Goal: Book appointment/travel/reservation

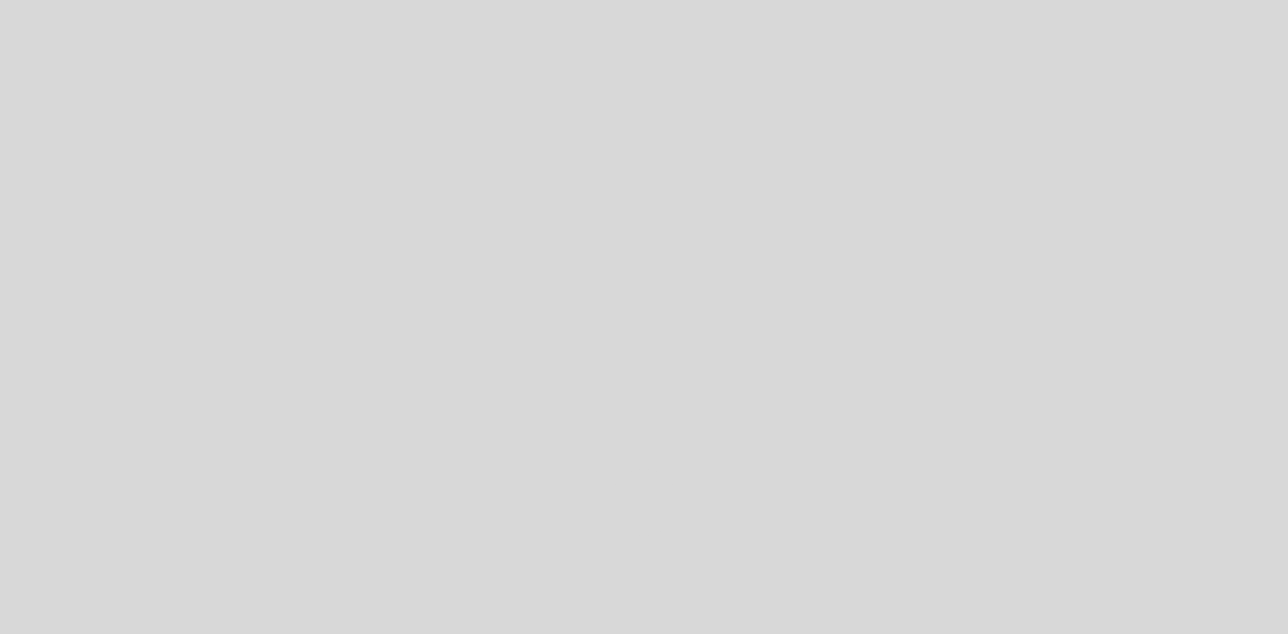
select select "pt"
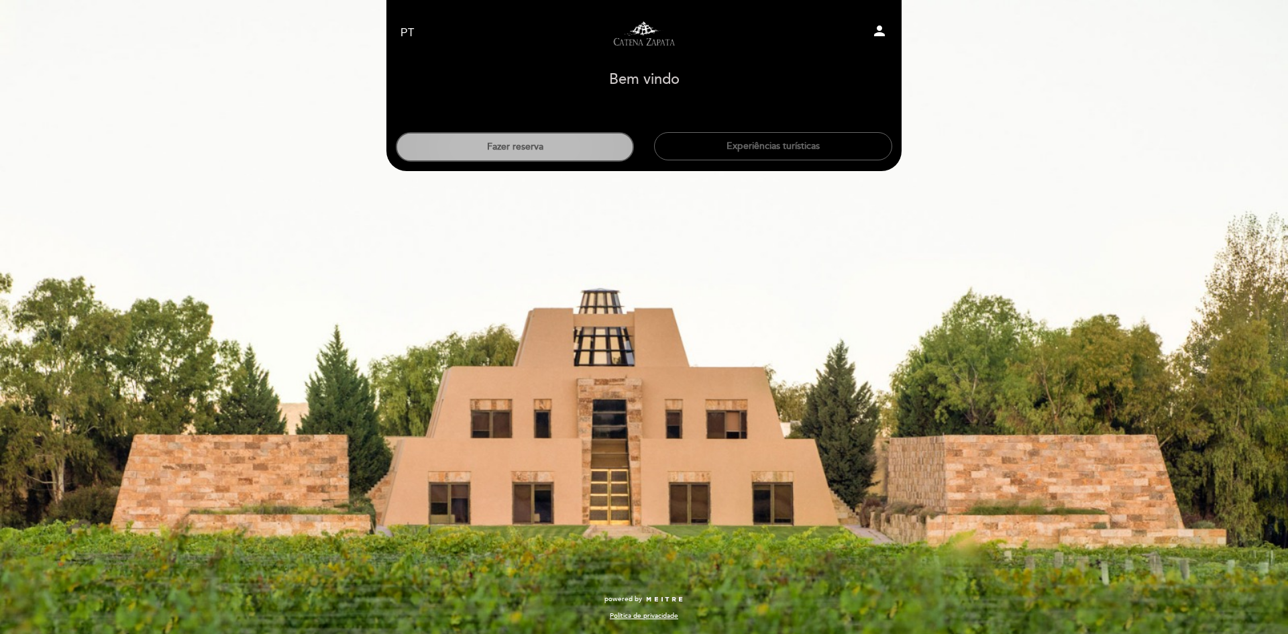
click at [518, 150] on button "Fazer reserva" at bounding box center [515, 147] width 238 height 30
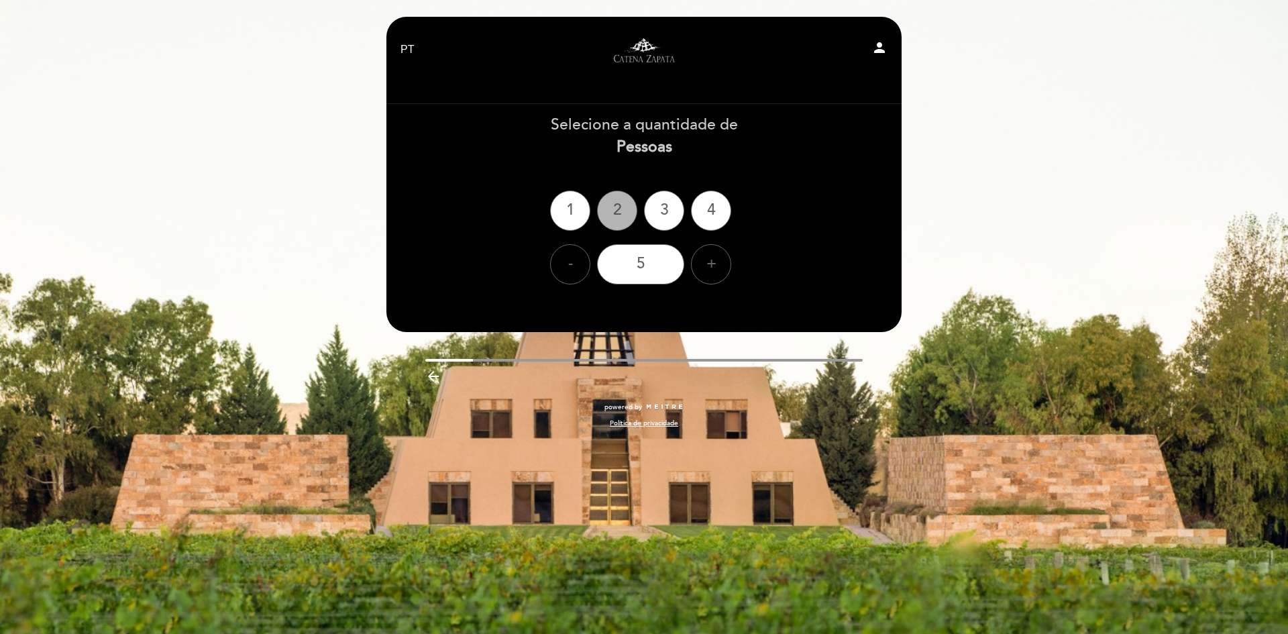
click at [618, 211] on div "2" at bounding box center [617, 210] width 40 height 40
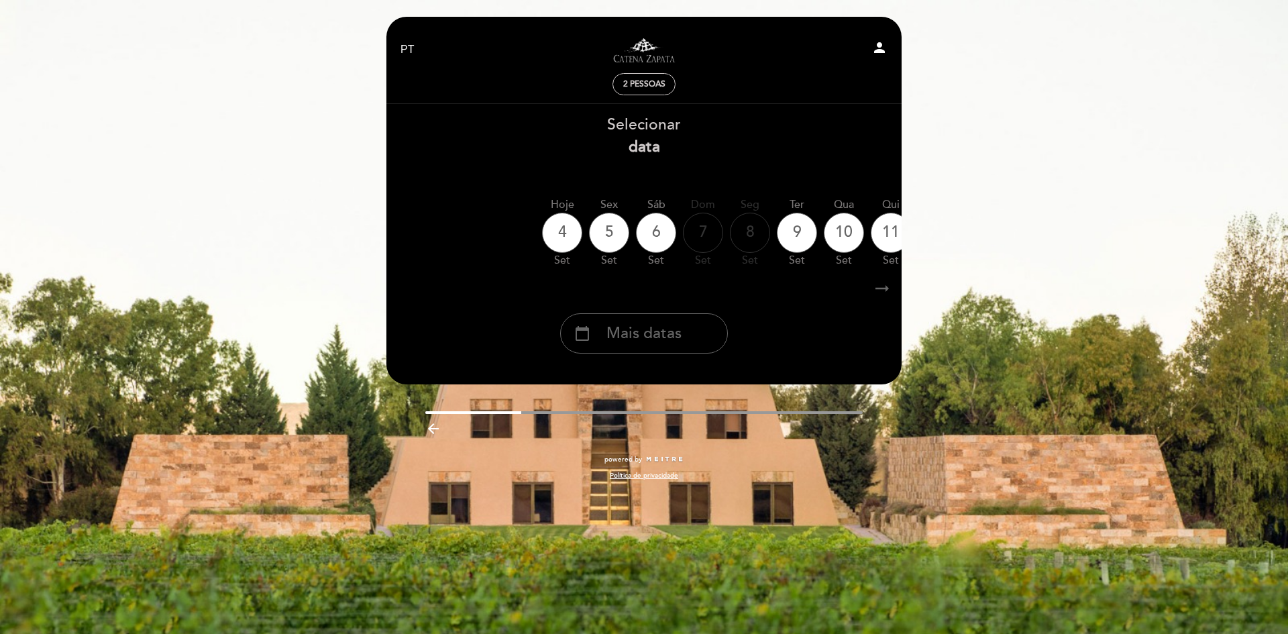
click at [881, 295] on icon "arrow_right_alt" at bounding box center [882, 288] width 20 height 29
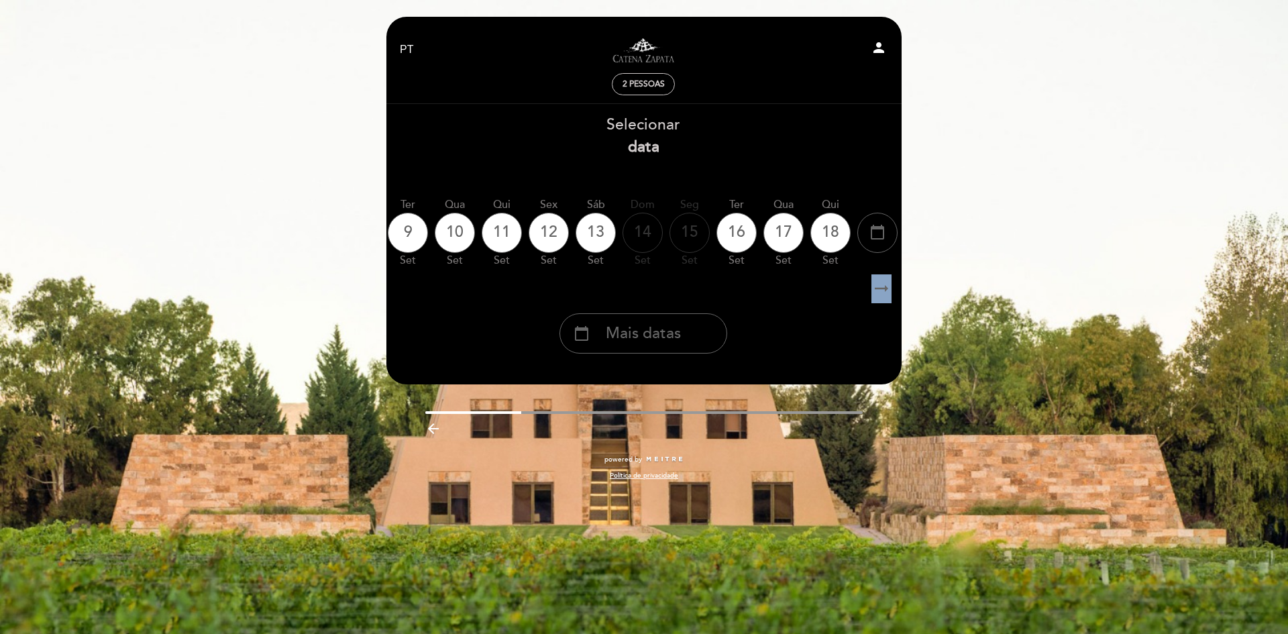
click at [881, 295] on icon "arrow_right_alt" at bounding box center [881, 288] width 20 height 29
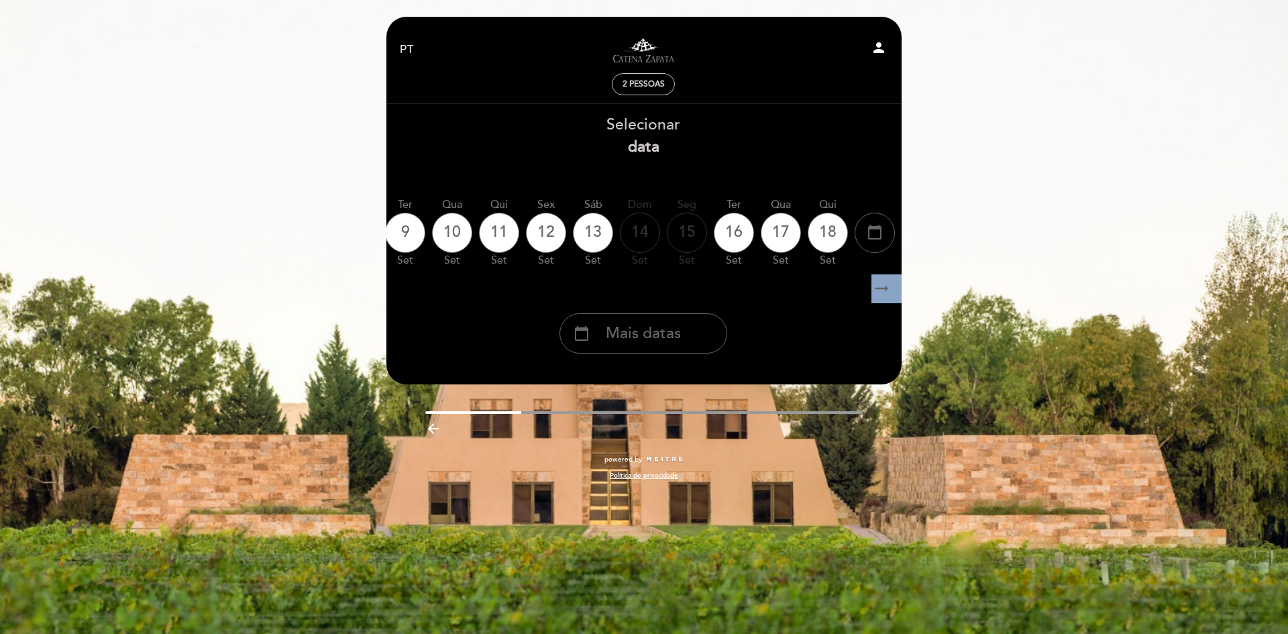
click at [881, 295] on icon "arrow_right_alt" at bounding box center [881, 288] width 20 height 29
click at [881, 291] on icon "arrow_right_alt" at bounding box center [881, 288] width 20 height 29
click at [881, 290] on icon "arrow_right_alt" at bounding box center [881, 288] width 20 height 29
click at [880, 285] on icon "arrow_right_alt" at bounding box center [881, 288] width 20 height 29
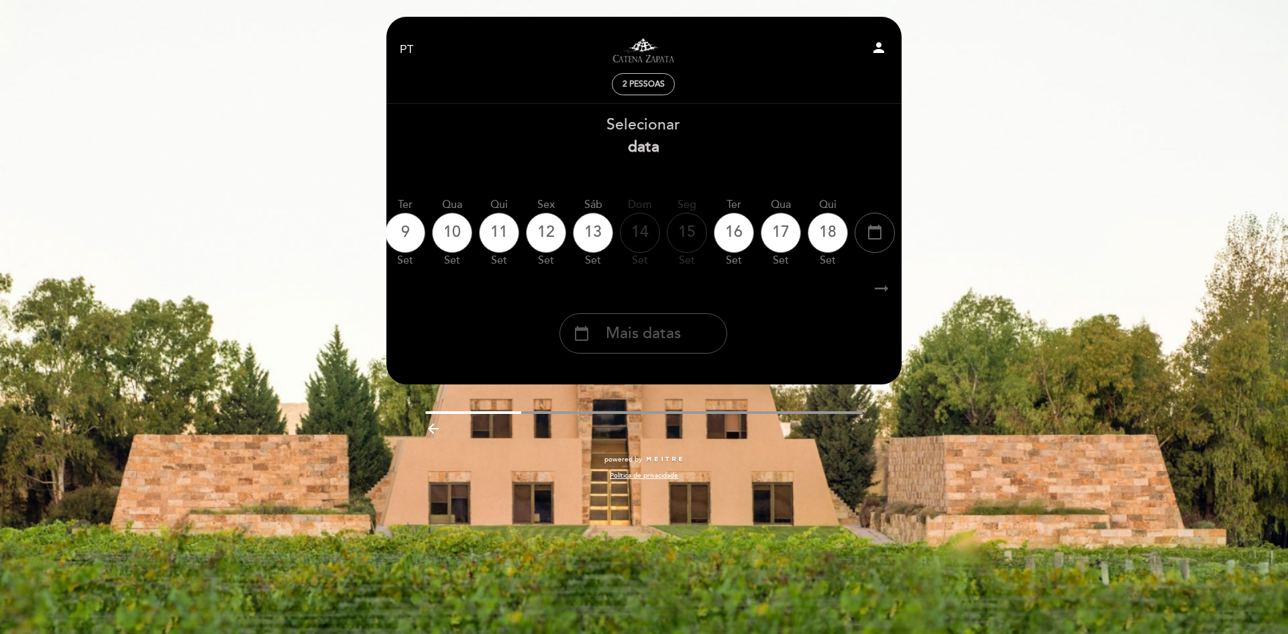
click at [647, 329] on span "Mais datas" at bounding box center [643, 334] width 75 height 22
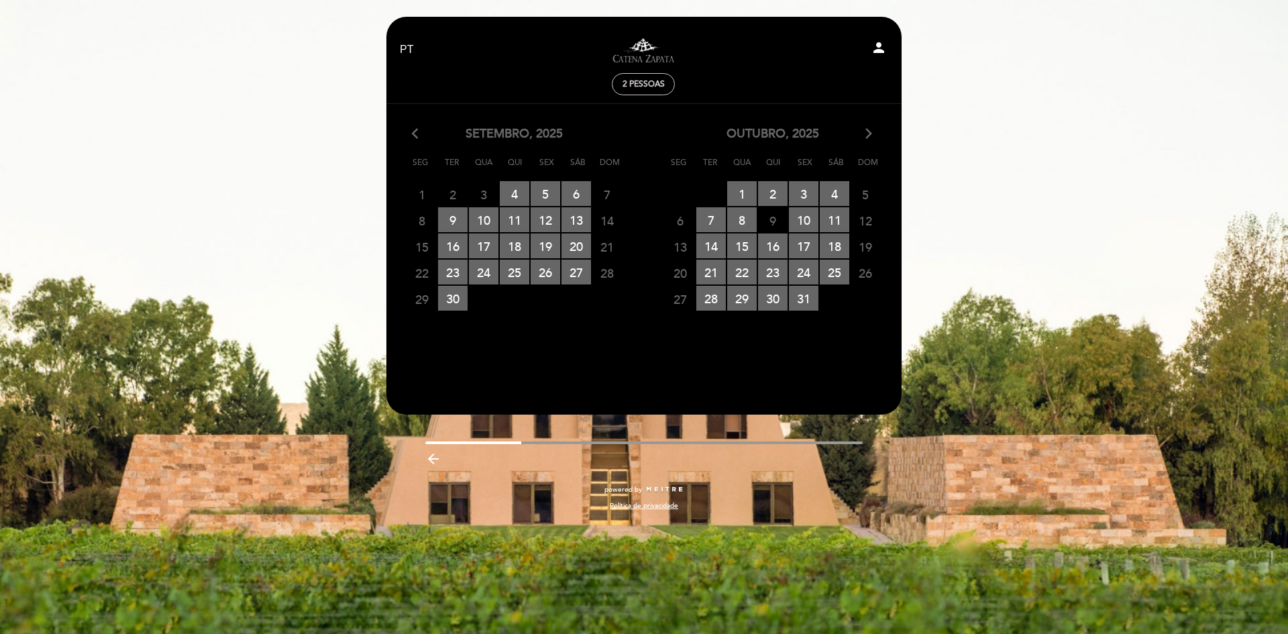
click at [871, 130] on icon "arrow_forward_ios" at bounding box center [869, 133] width 12 height 17
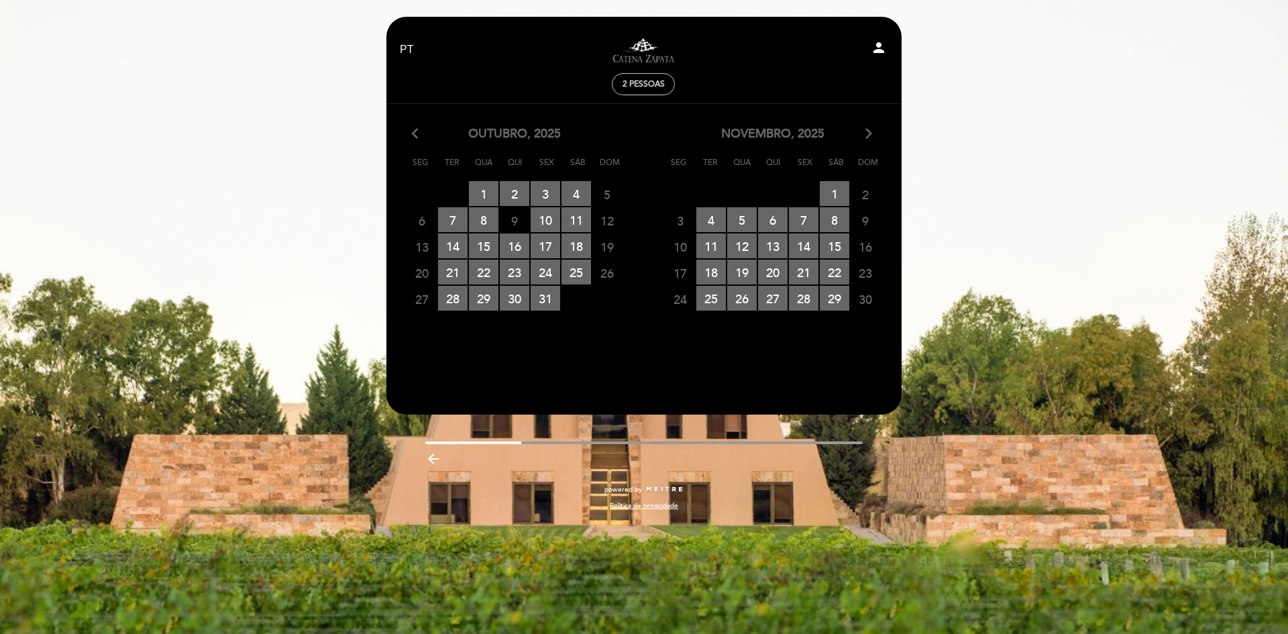
click at [871, 130] on icon "arrow_forward_ios" at bounding box center [869, 133] width 12 height 17
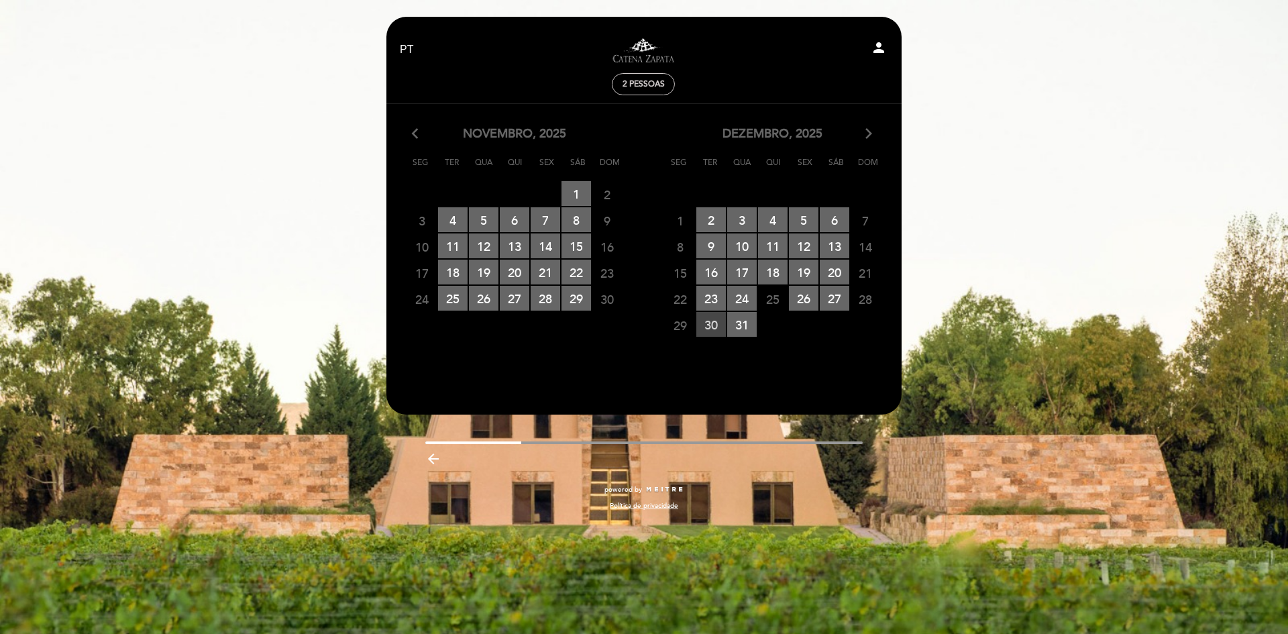
click at [716, 327] on span "30 RESERVAS DISPONÍVEIS" at bounding box center [711, 324] width 30 height 25
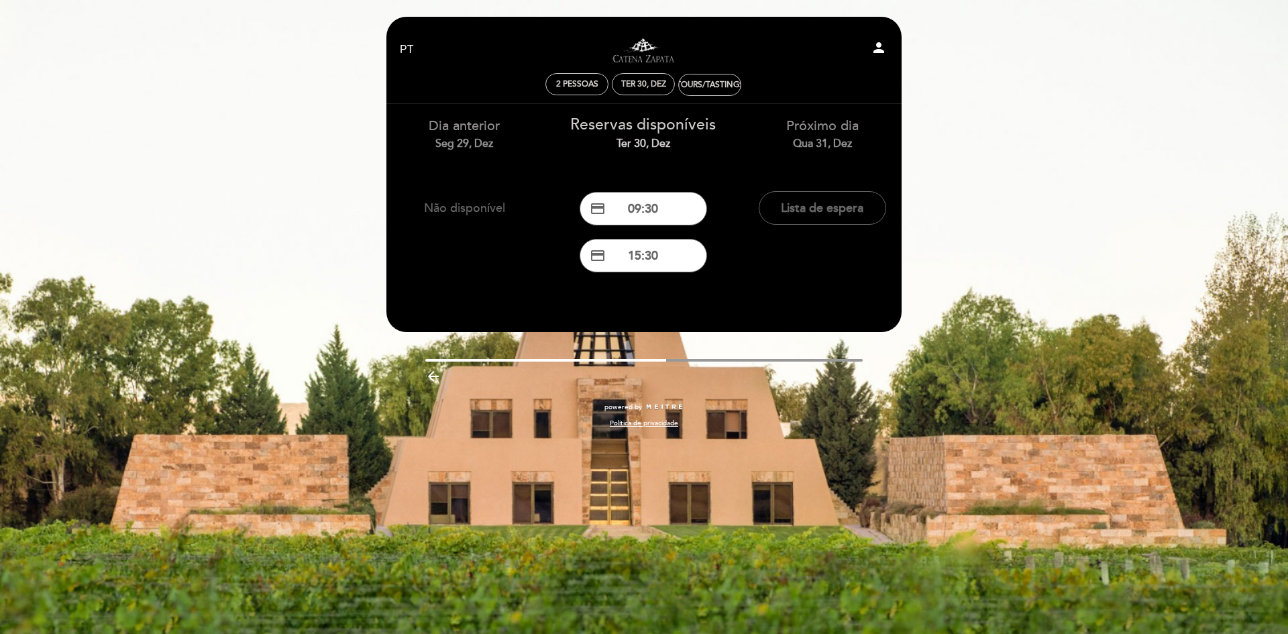
click at [461, 134] on div "Dia anterior Seg 29, dez" at bounding box center [464, 134] width 159 height 34
click at [817, 142] on div "Qua 31, dez" at bounding box center [822, 143] width 159 height 15
click at [643, 82] on div "Ter 30, dez" at bounding box center [643, 84] width 45 height 10
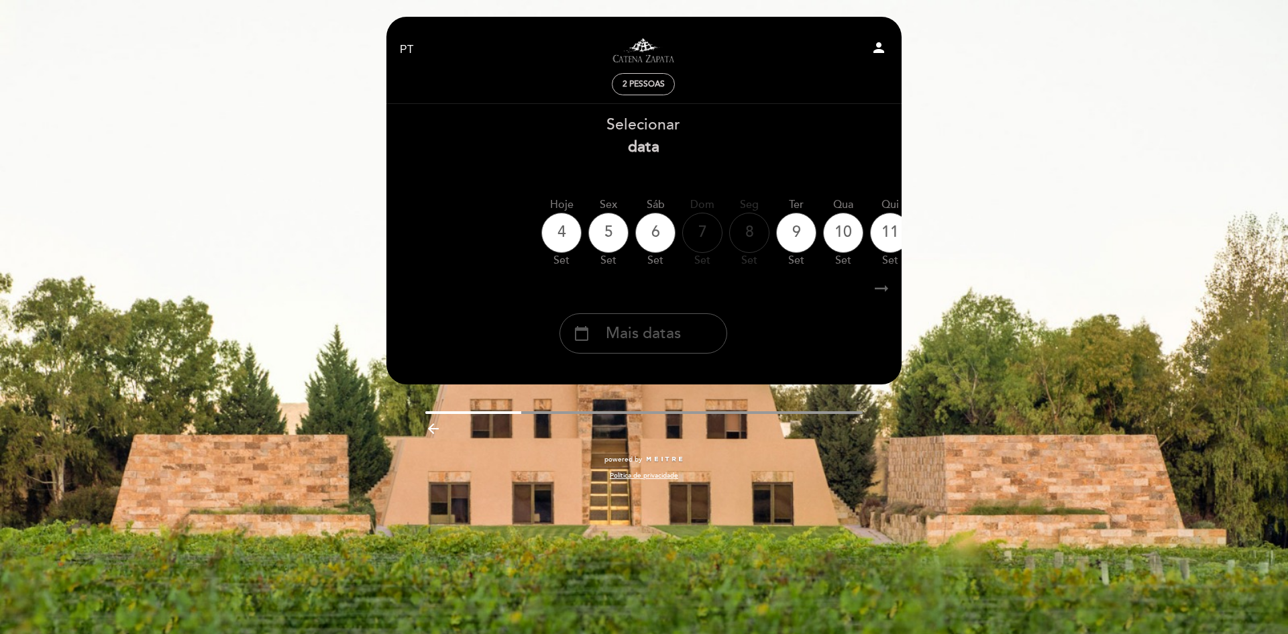
click at [629, 330] on span "Mais datas" at bounding box center [643, 334] width 75 height 22
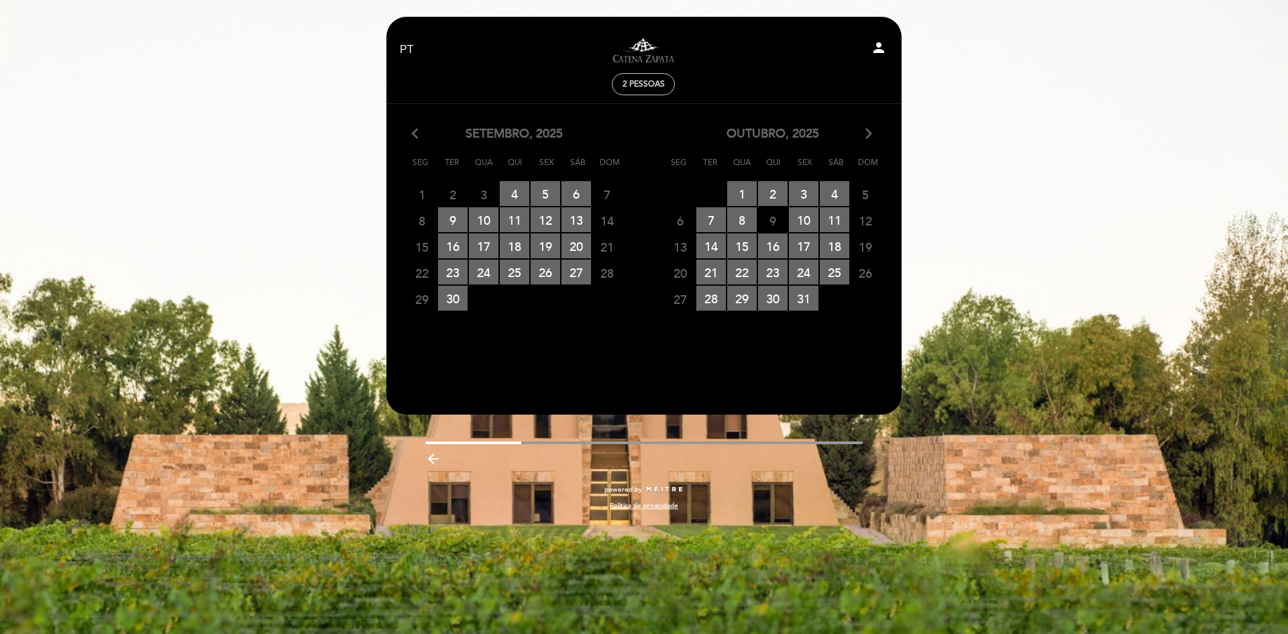
click at [865, 134] on icon "arrow_forward_ios" at bounding box center [869, 133] width 12 height 17
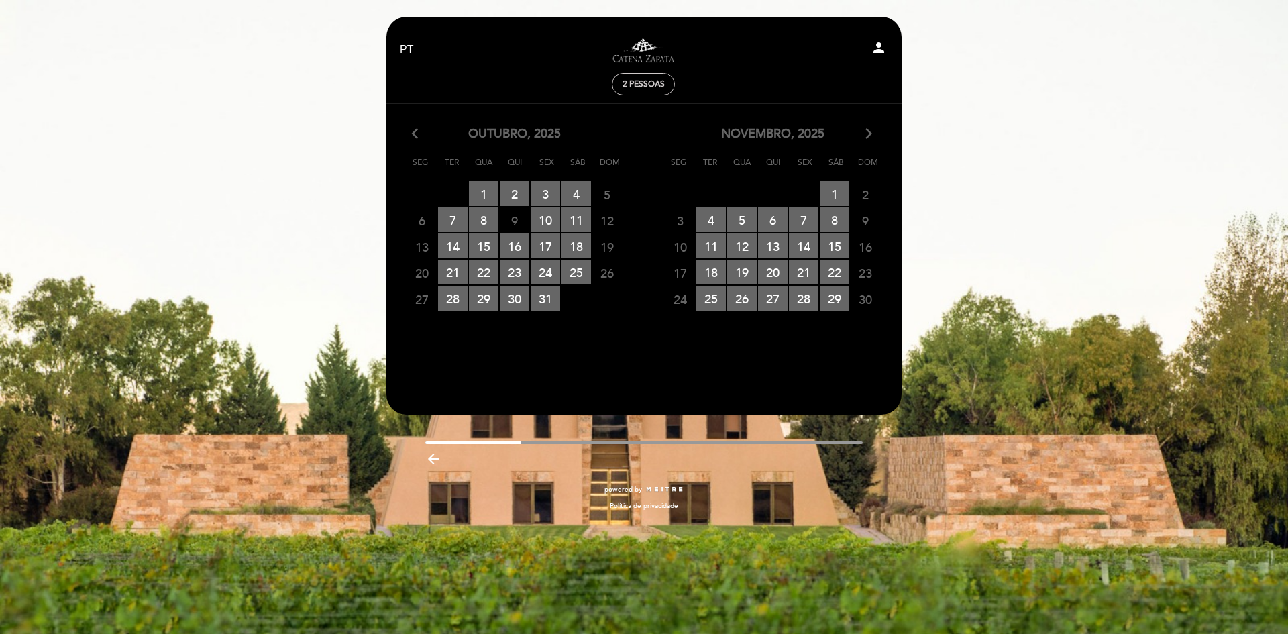
click at [865, 134] on icon "arrow_forward_ios" at bounding box center [869, 133] width 12 height 17
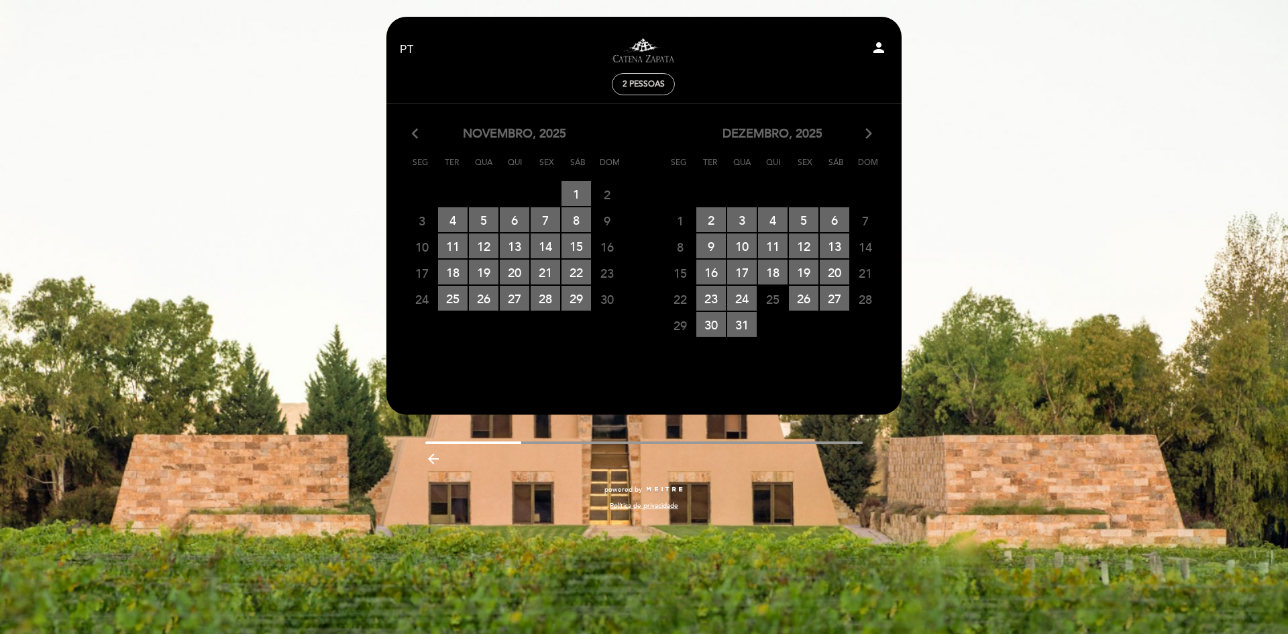
click at [865, 134] on icon "arrow_forward_ios" at bounding box center [869, 133] width 12 height 17
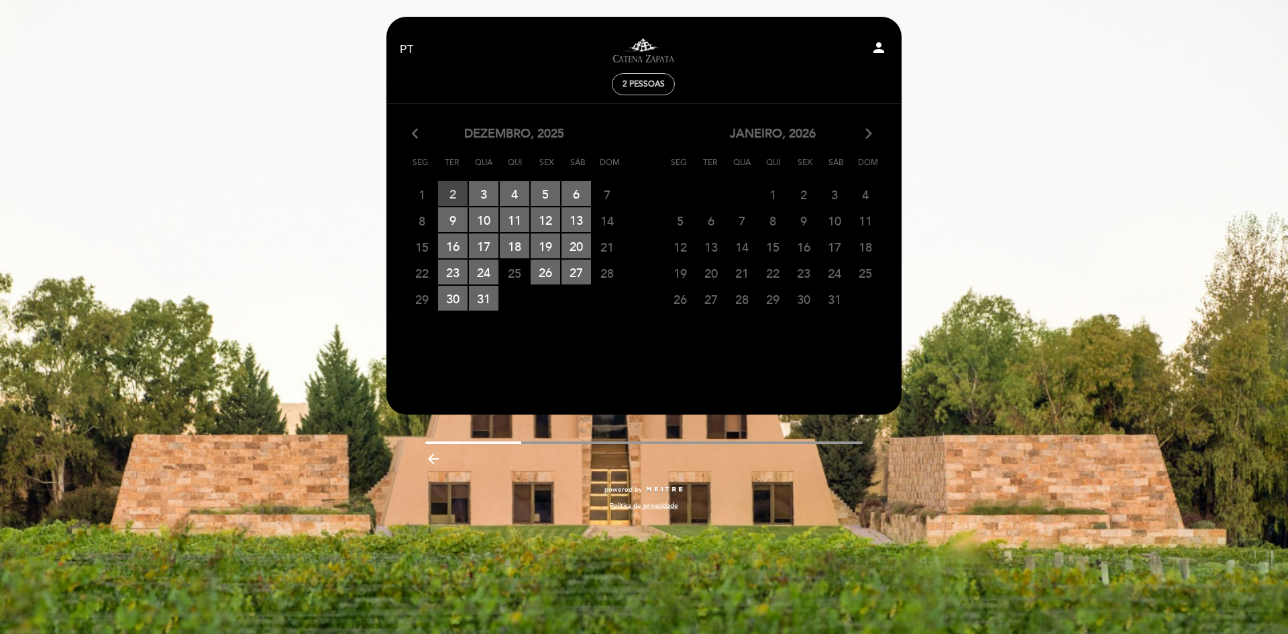
click at [459, 197] on span "2 RESERVAS DISPONÍVEIS" at bounding box center [453, 193] width 30 height 25
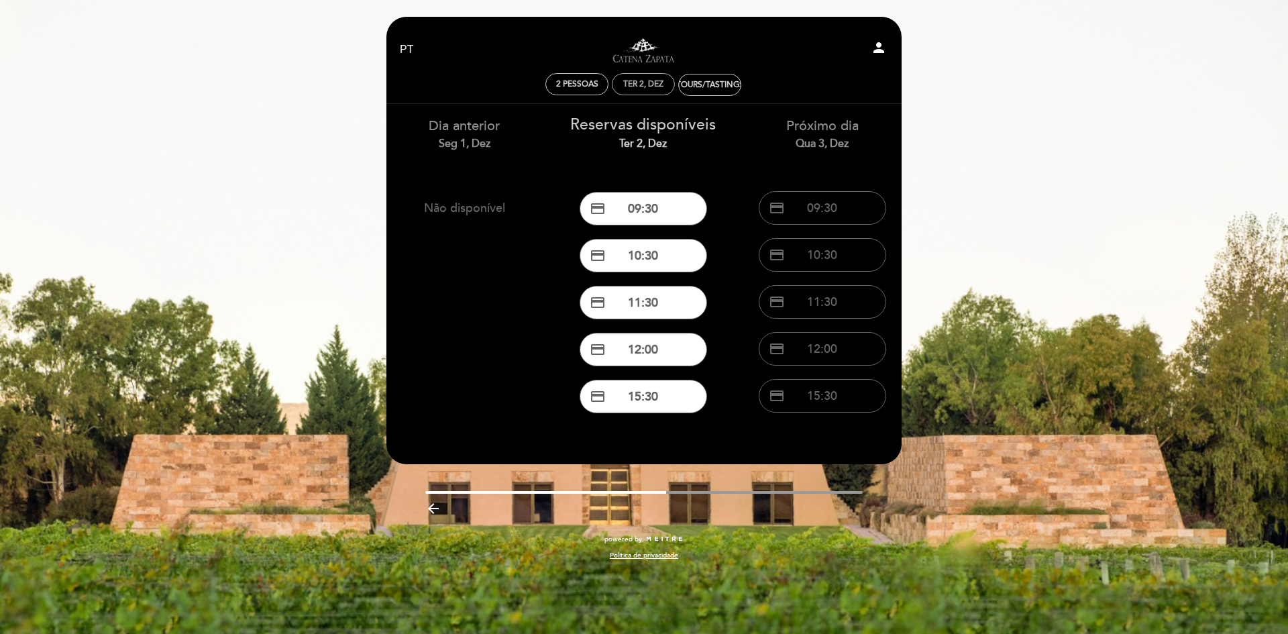
click at [643, 77] on div "Ter 2, dez" at bounding box center [643, 84] width 63 height 22
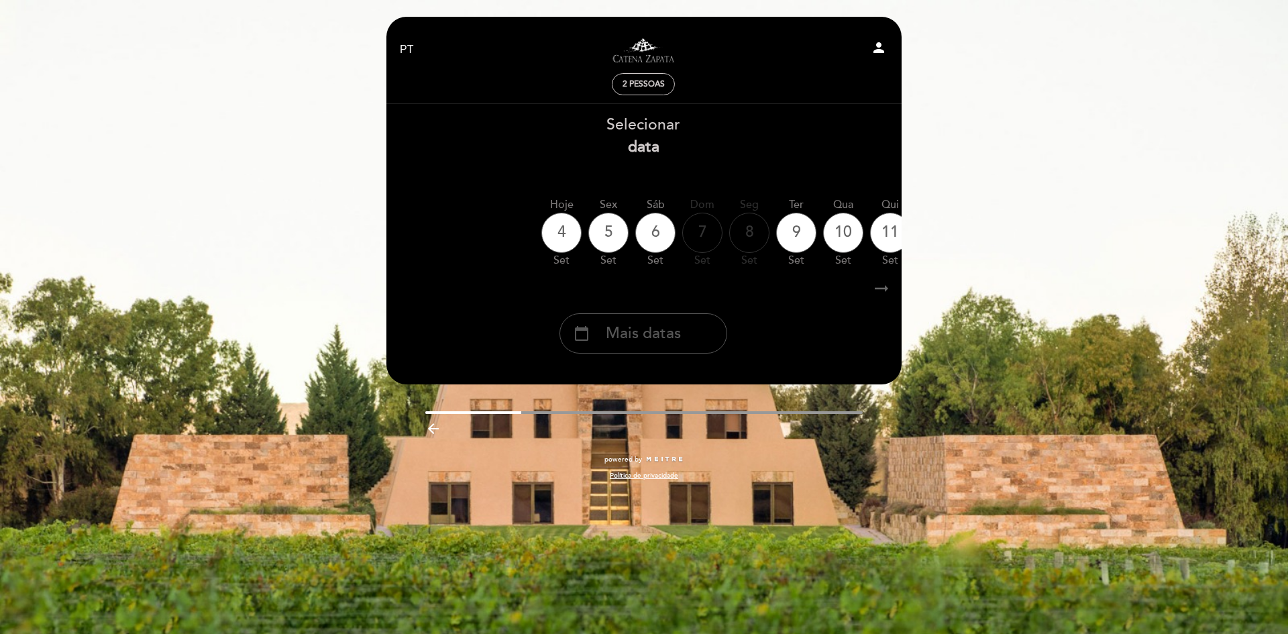
click at [628, 329] on span "Mais datas" at bounding box center [643, 334] width 75 height 22
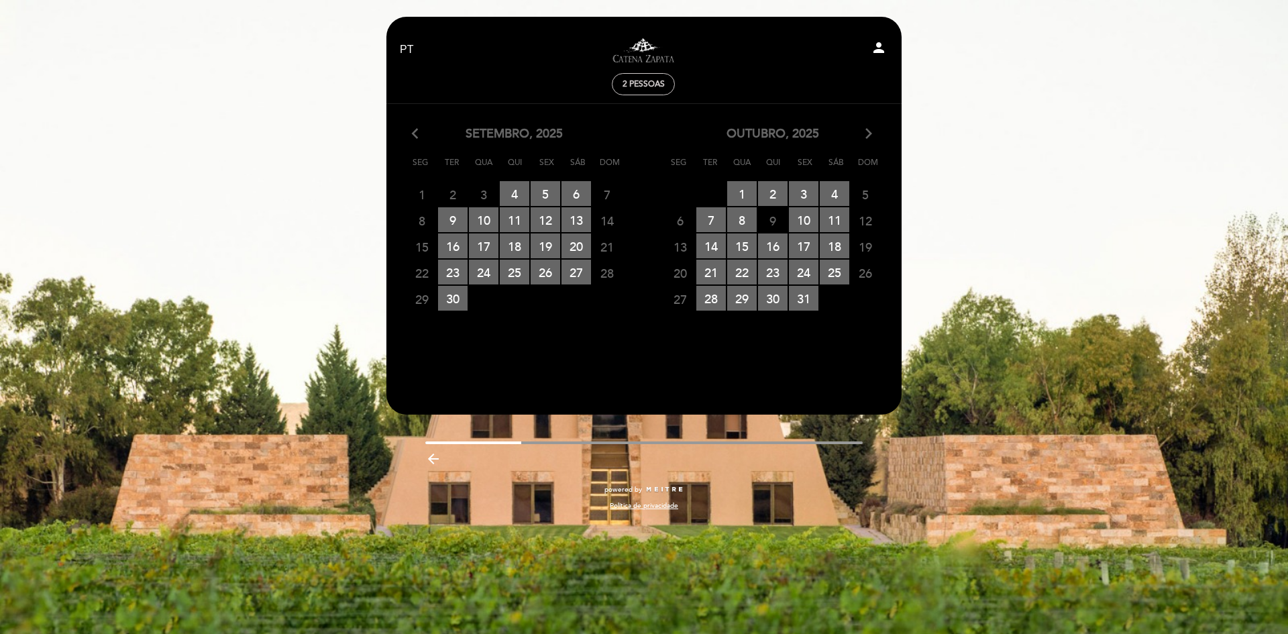
click at [870, 131] on icon "arrow_forward_ios" at bounding box center [869, 133] width 12 height 17
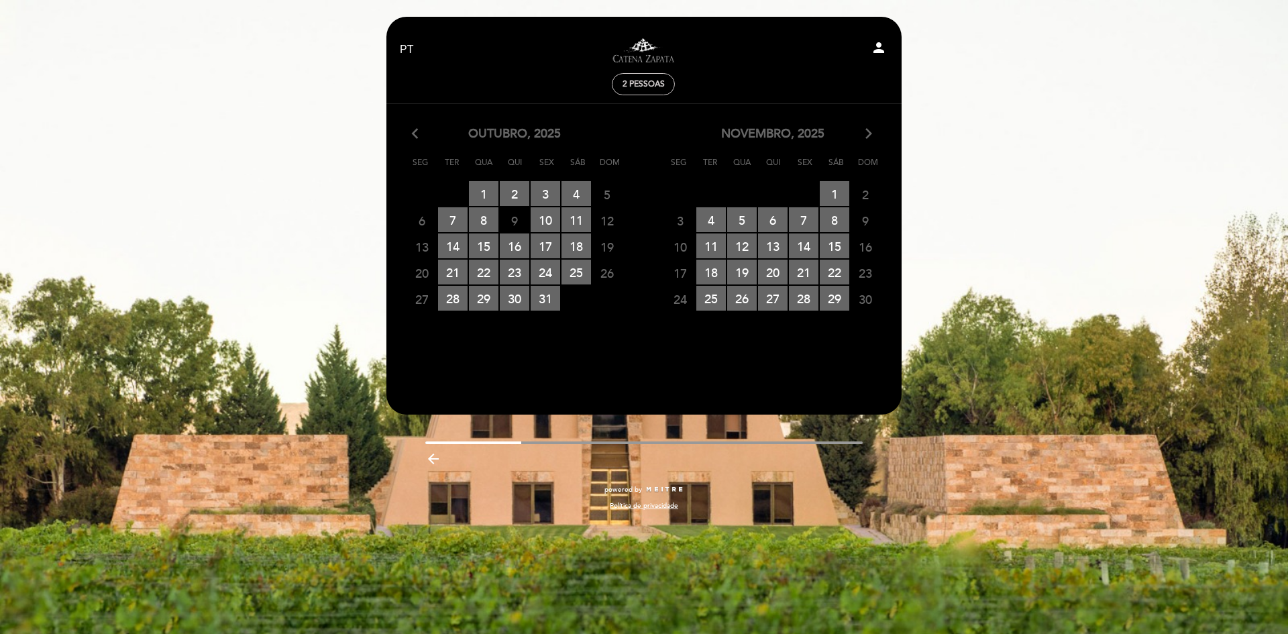
click at [870, 131] on icon "arrow_forward_ios" at bounding box center [869, 133] width 12 height 17
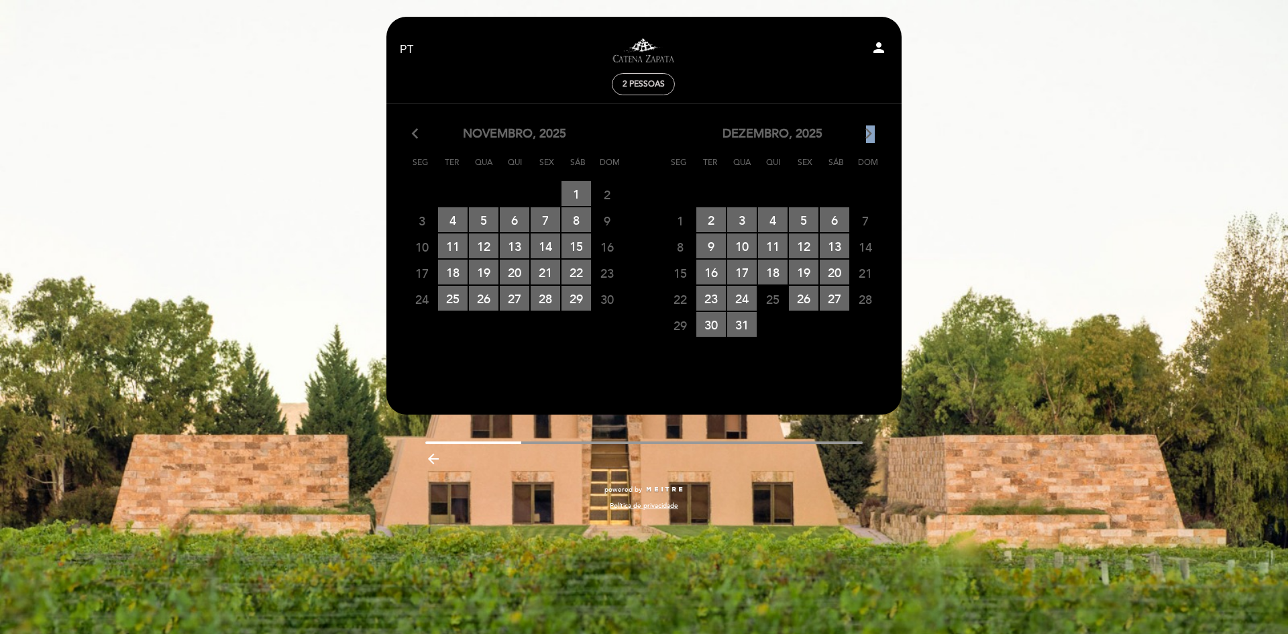
click at [870, 131] on icon "arrow_forward_ios" at bounding box center [869, 133] width 12 height 17
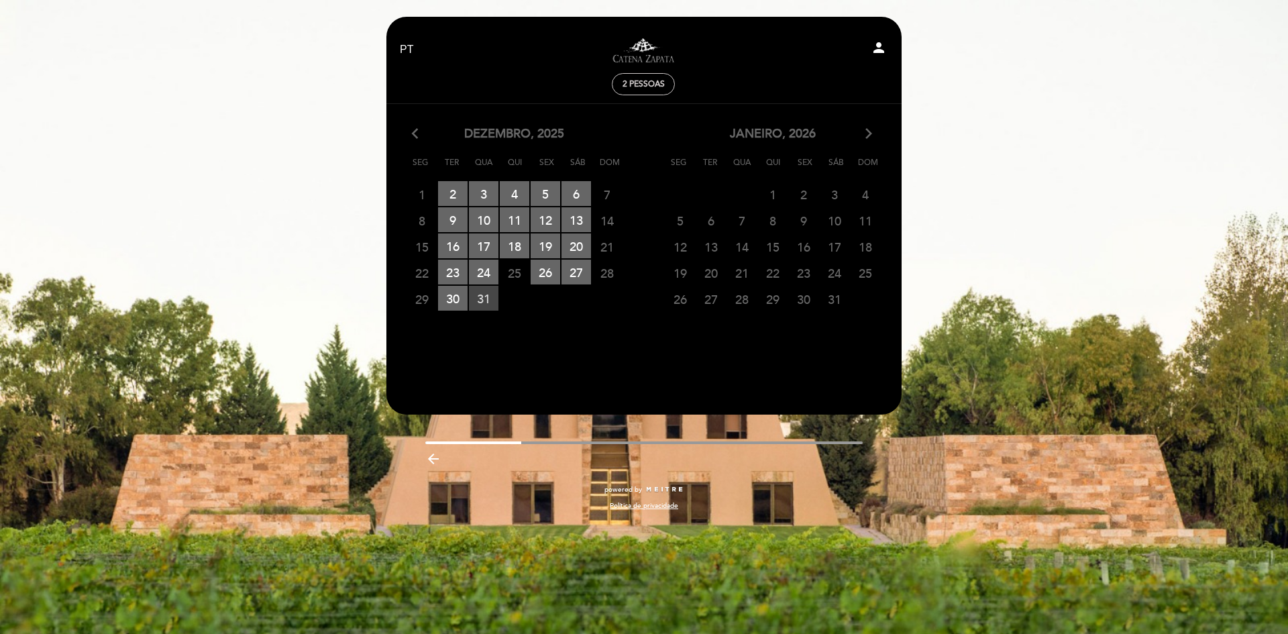
click at [487, 293] on span "31 RESERVAS DISPONÍVEIS" at bounding box center [484, 298] width 30 height 25
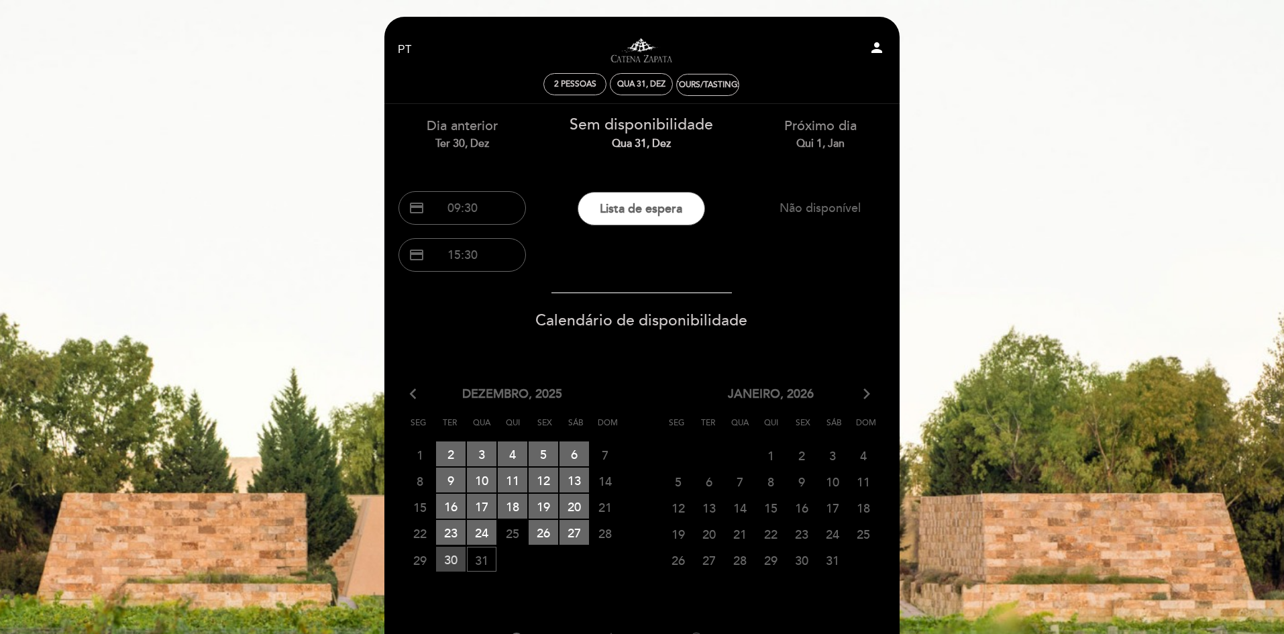
click at [448, 557] on span "30 RESERVAS DISPONÍVEIS" at bounding box center [451, 559] width 30 height 25
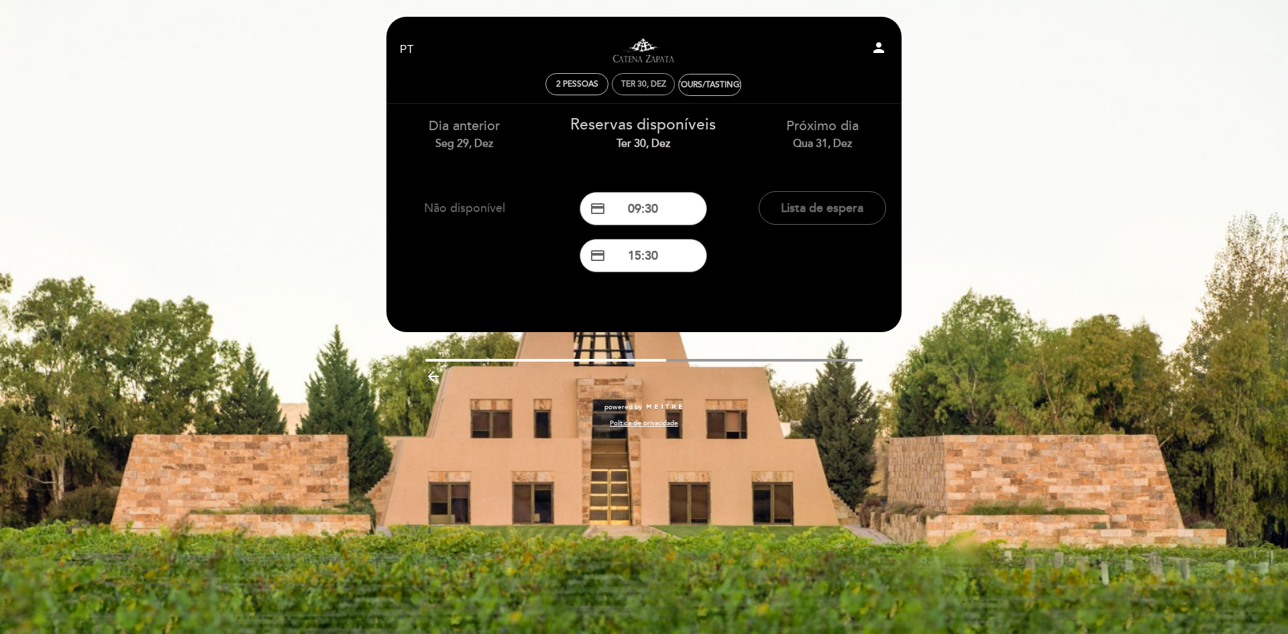
click at [635, 83] on div "Ter 30, dez" at bounding box center [643, 84] width 45 height 10
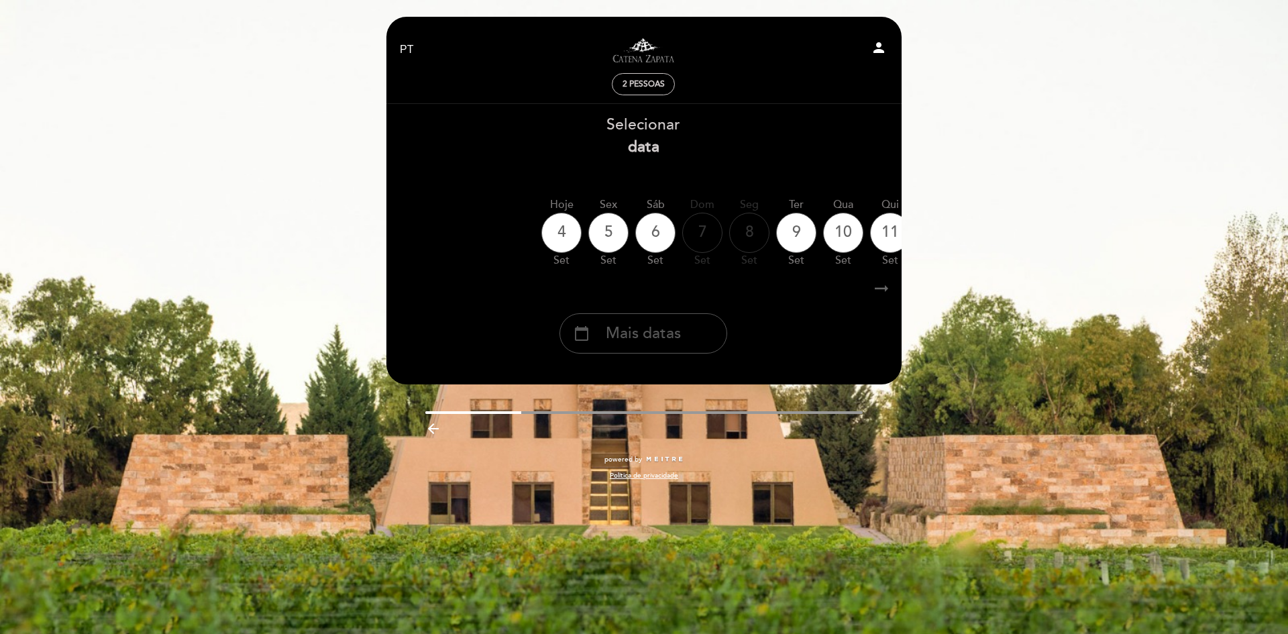
click at [665, 336] on span "Mais datas" at bounding box center [643, 334] width 75 height 22
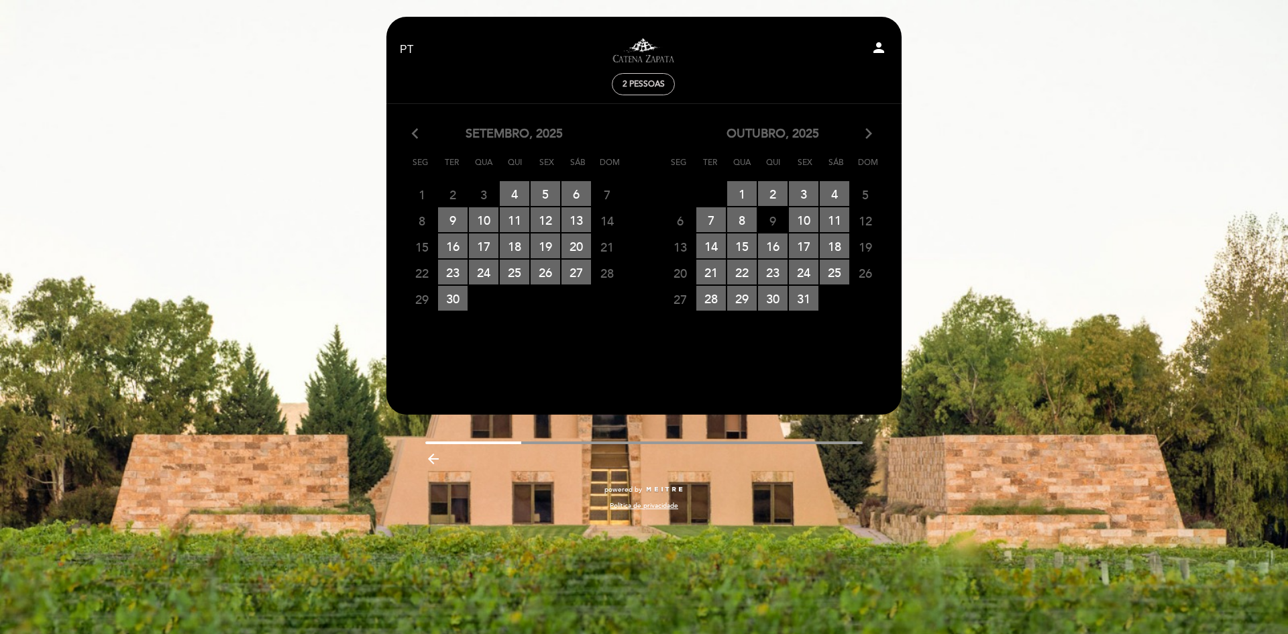
click at [867, 129] on icon "arrow_forward_ios" at bounding box center [869, 133] width 12 height 17
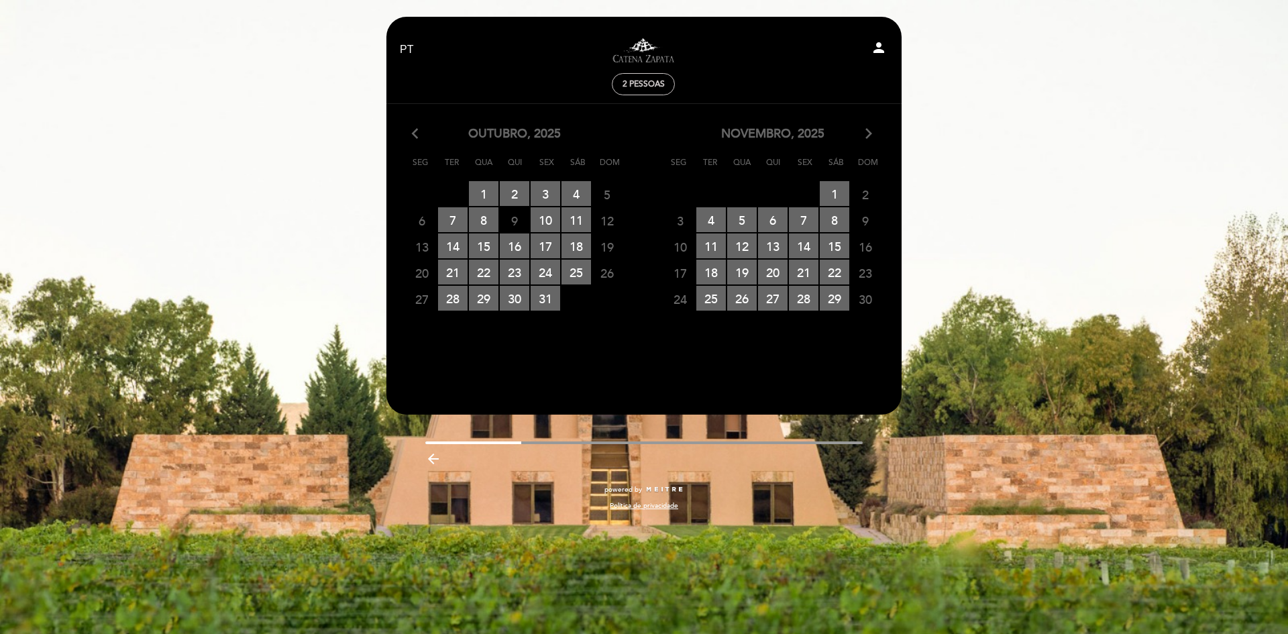
click at [867, 129] on icon "arrow_forward_ios" at bounding box center [869, 133] width 12 height 17
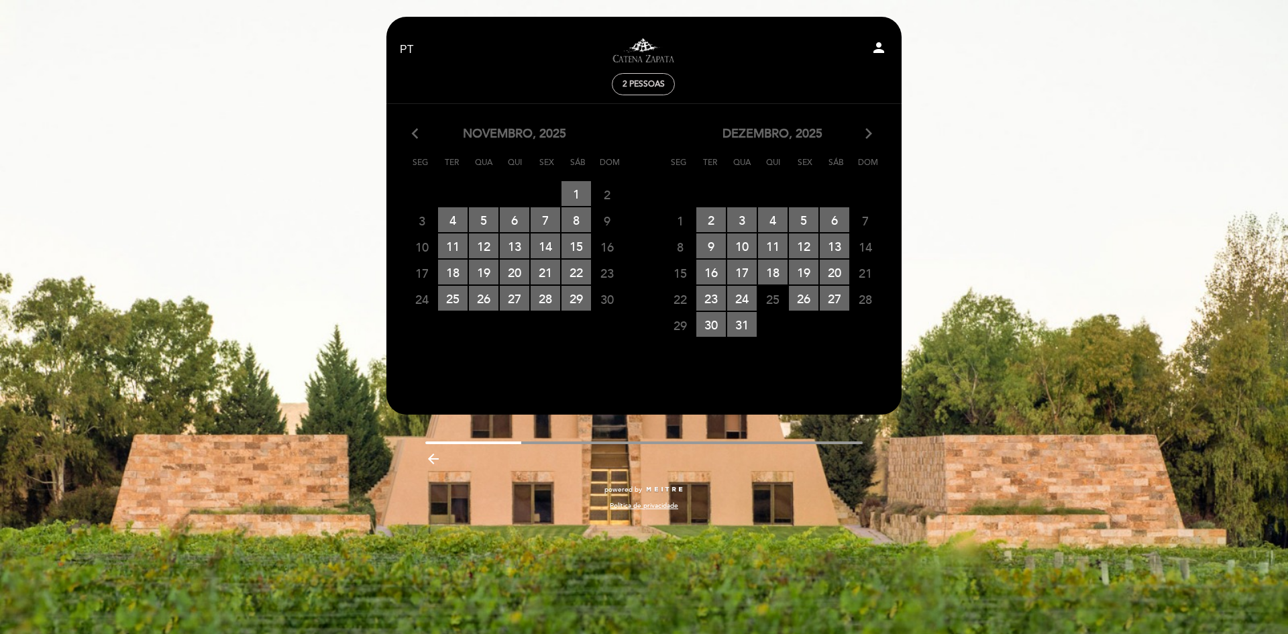
click at [867, 129] on icon "arrow_forward_ios" at bounding box center [869, 133] width 12 height 17
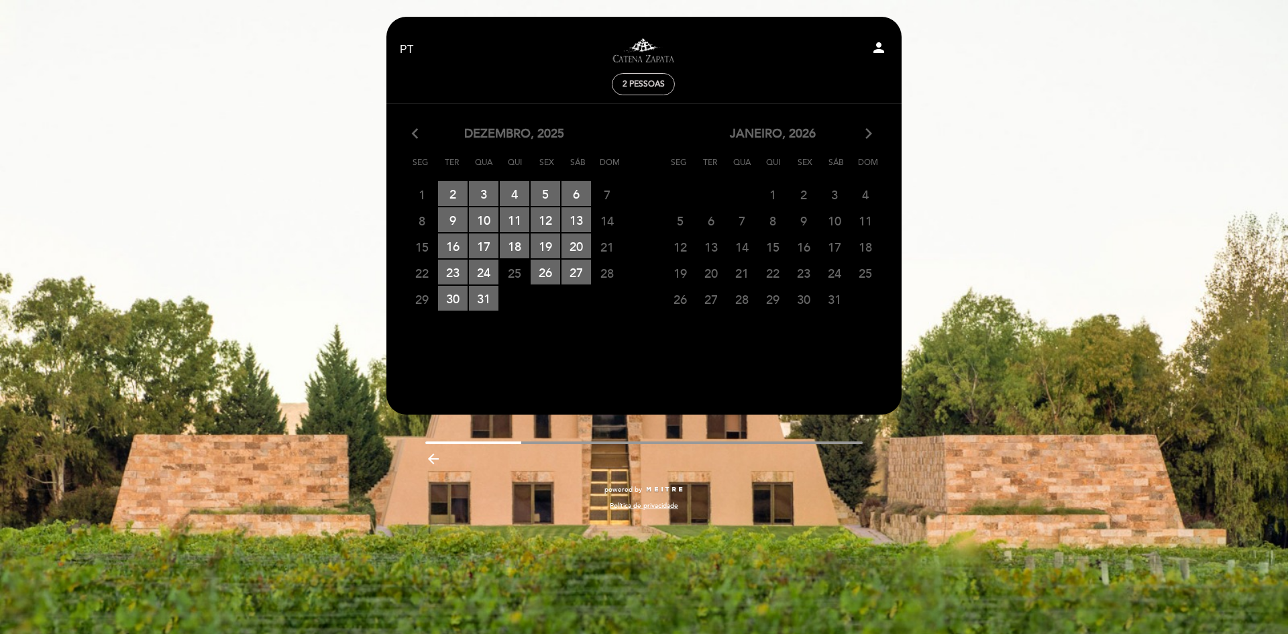
click at [415, 130] on icon "arrow_back_ios" at bounding box center [418, 133] width 12 height 17
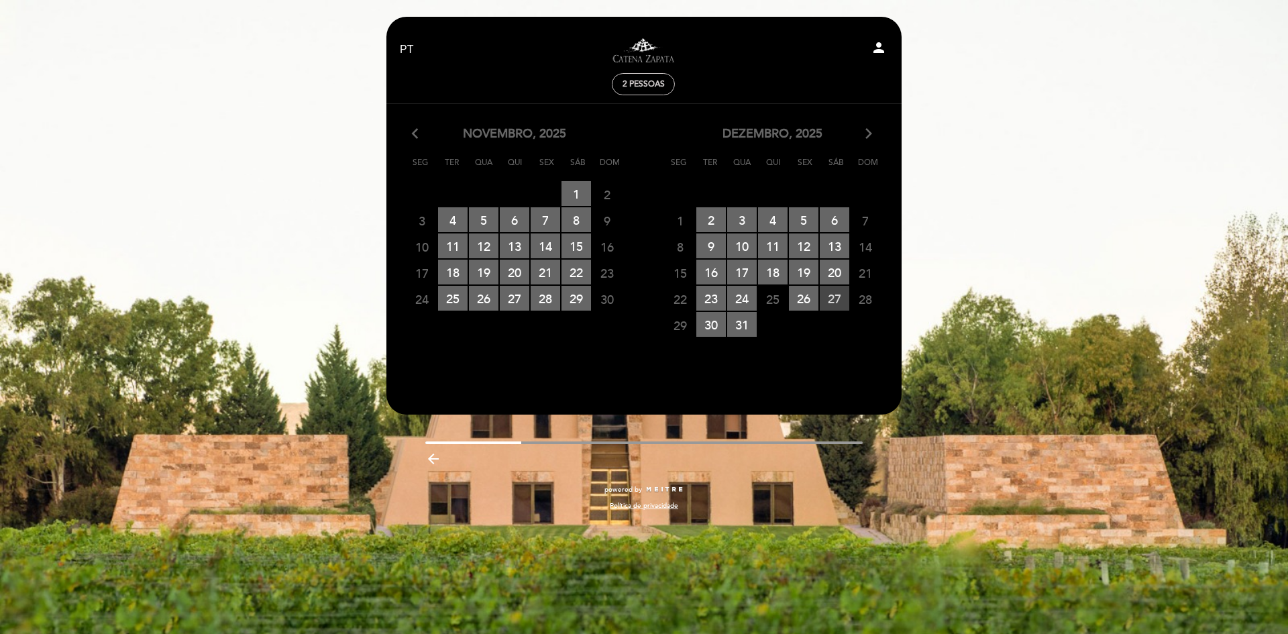
click at [828, 301] on span "27 RESERVAS DISPONÍVEIS" at bounding box center [835, 298] width 30 height 25
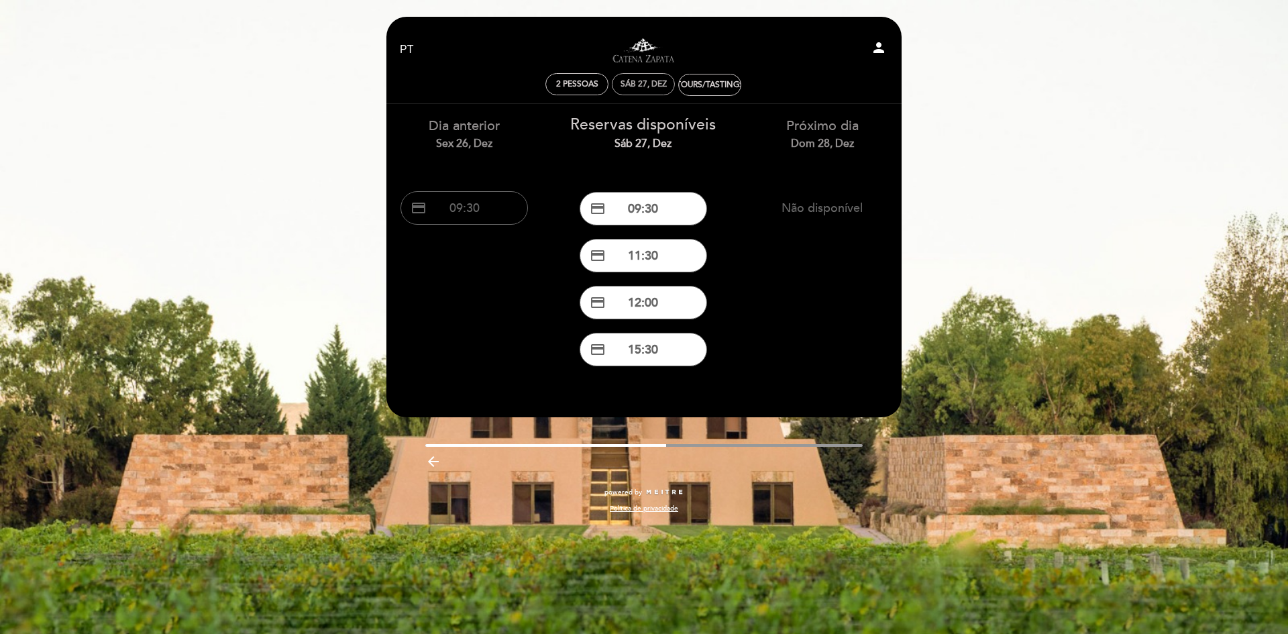
click at [633, 81] on div "Sáb 27, dez" at bounding box center [643, 84] width 46 height 10
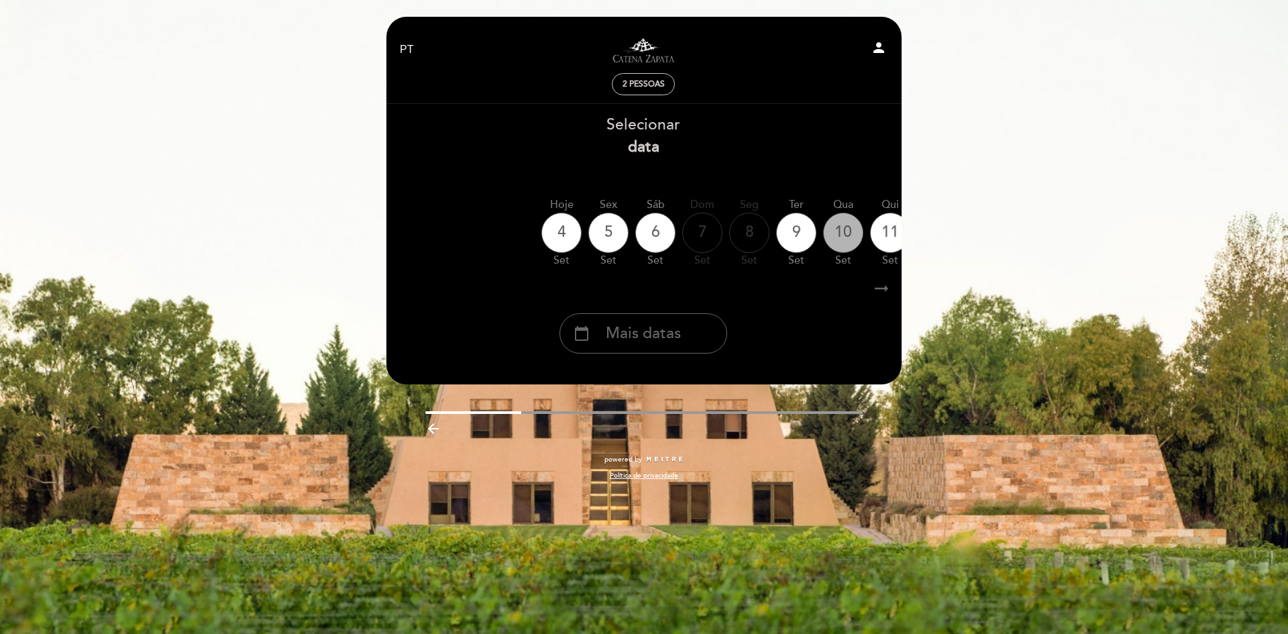
click at [848, 233] on div "10" at bounding box center [843, 233] width 40 height 40
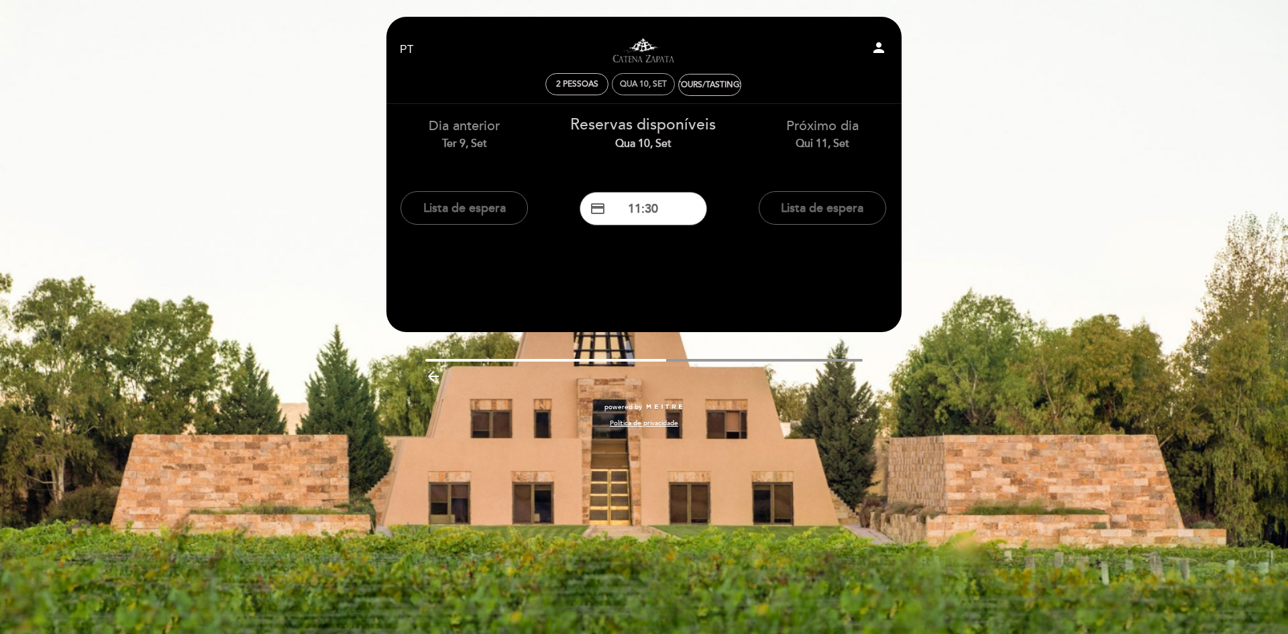
click at [650, 78] on div "Qua 10, set" at bounding box center [643, 84] width 63 height 22
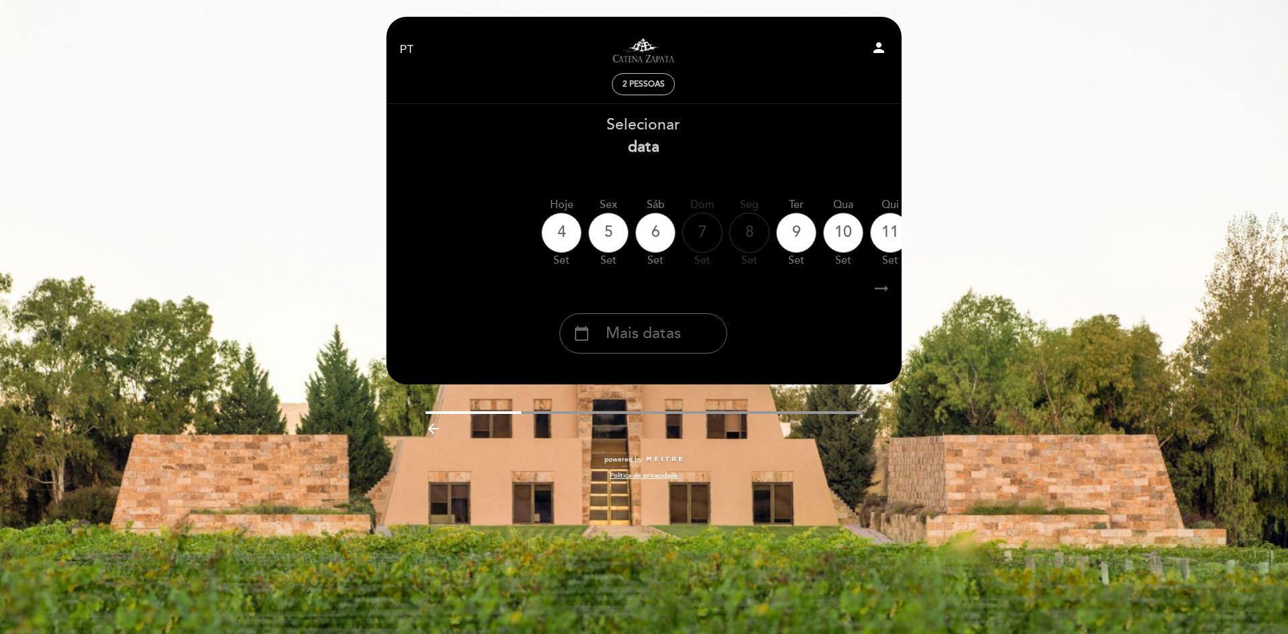
click at [881, 288] on icon "arrow_right_alt" at bounding box center [881, 288] width 20 height 29
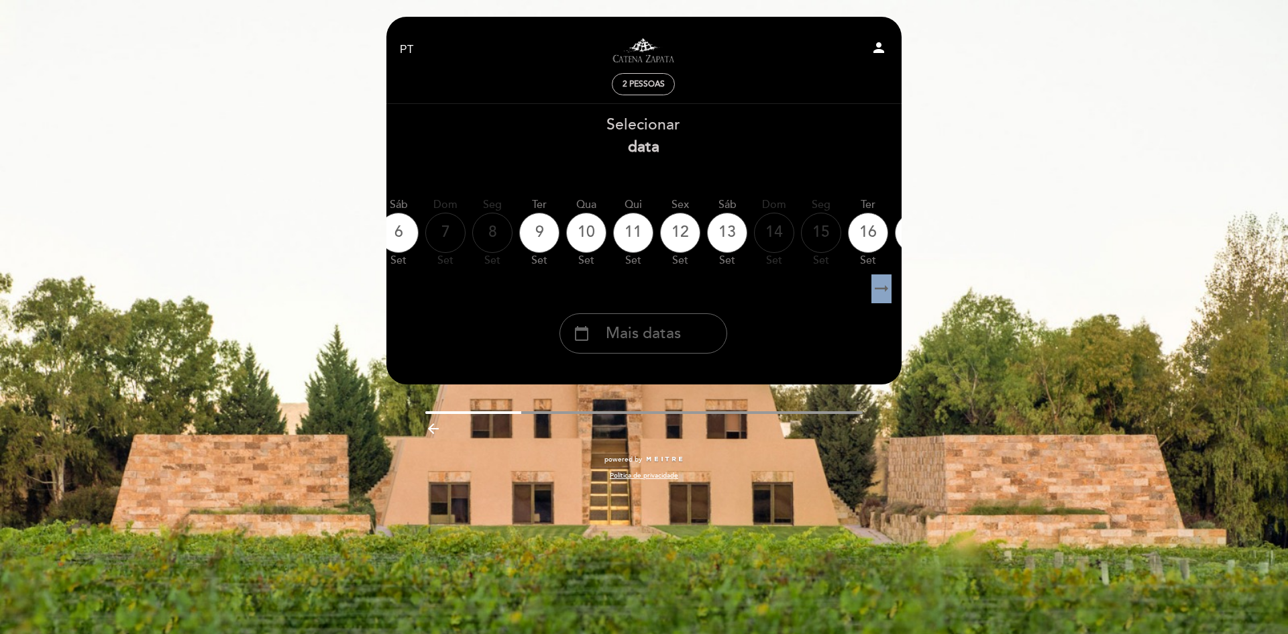
click at [881, 288] on icon "arrow_right_alt" at bounding box center [881, 288] width 20 height 29
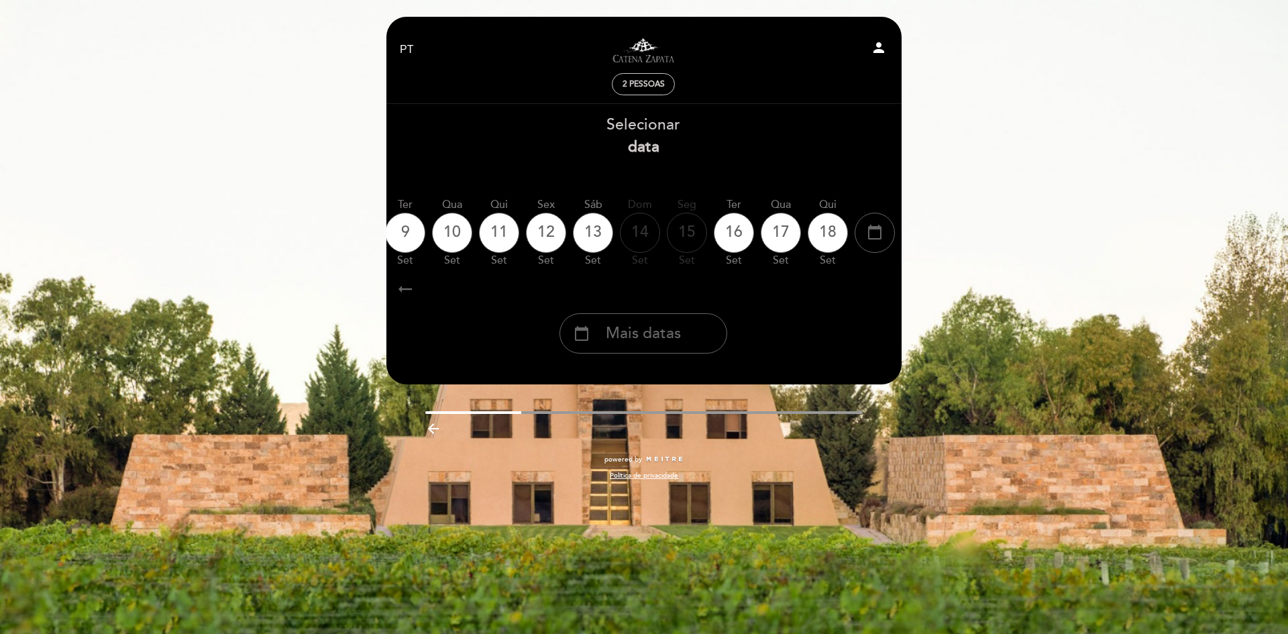
click at [881, 288] on icon "arrow_right_alt" at bounding box center [881, 288] width 20 height 29
click at [641, 333] on span "Mais datas" at bounding box center [643, 334] width 75 height 22
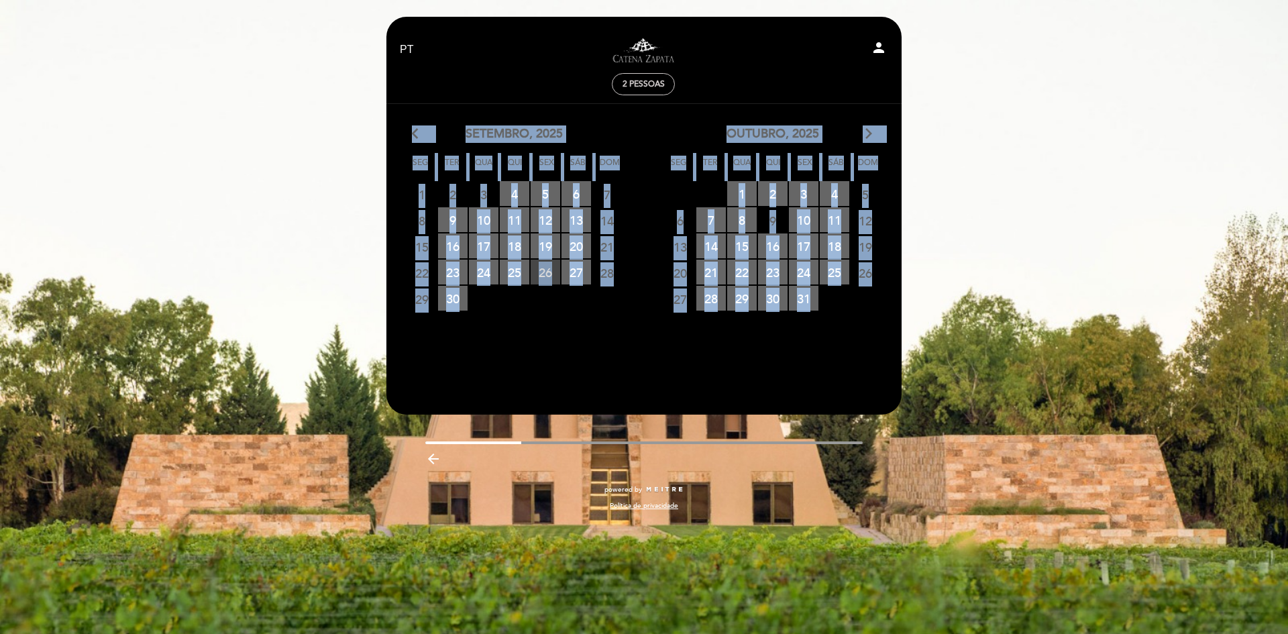
click at [547, 277] on span "26 RESERVAS DISPONÍVEIS" at bounding box center [546, 272] width 30 height 25
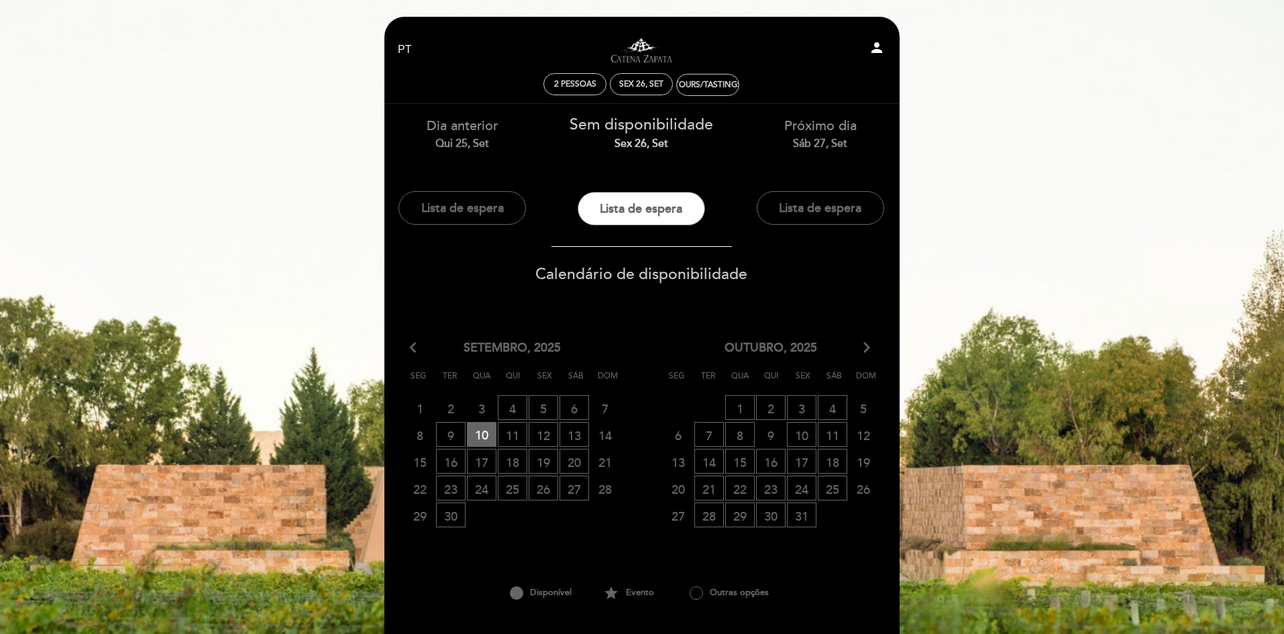
click at [870, 349] on icon "arrow_forward_ios" at bounding box center [867, 347] width 12 height 17
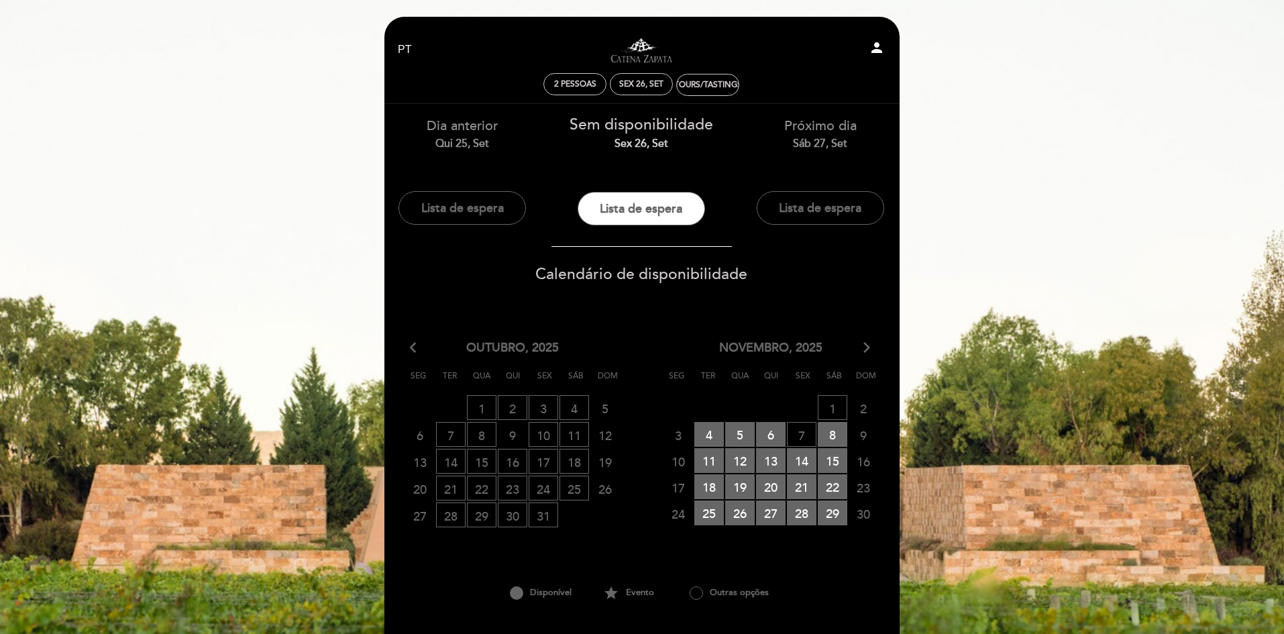
click at [870, 349] on icon "arrow_forward_ios" at bounding box center [867, 347] width 12 height 17
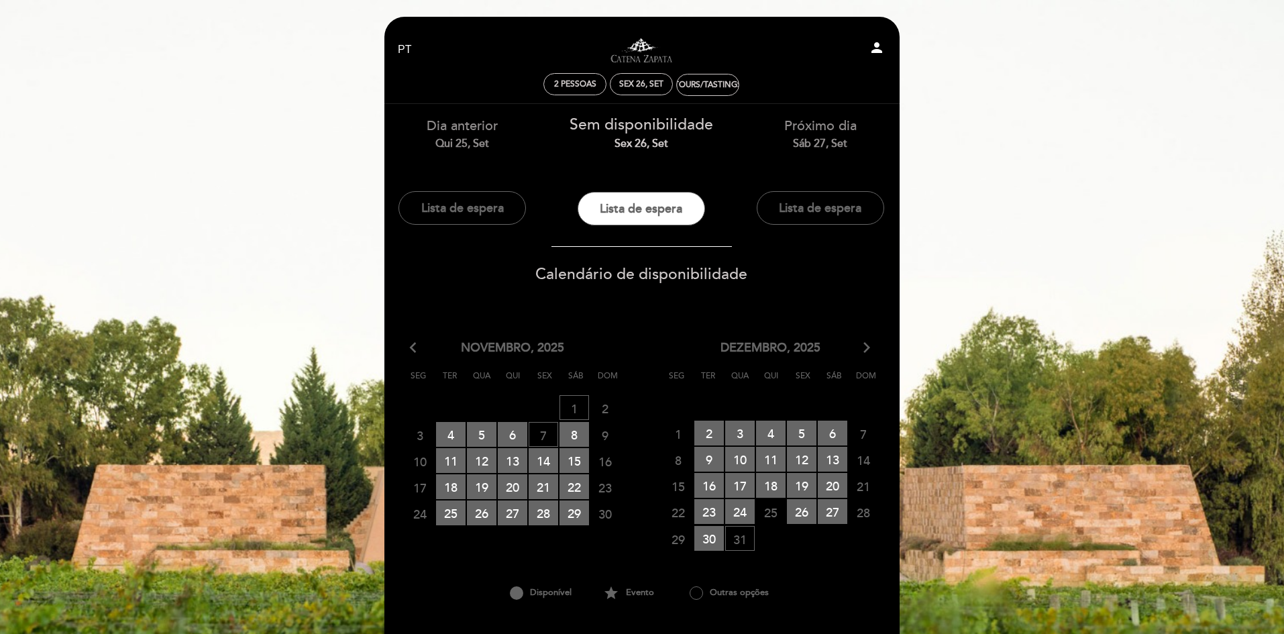
click at [512, 461] on span "13 RESERVAS DISPONÍVEIS" at bounding box center [513, 460] width 30 height 25
